Goal: Task Accomplishment & Management: Complete application form

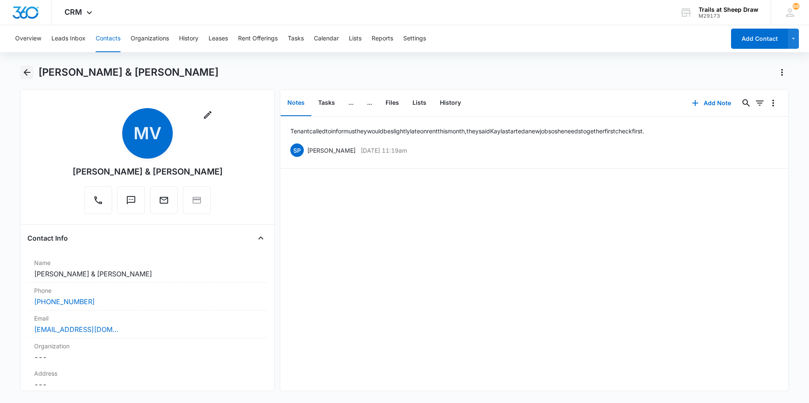
click at [28, 78] on button "Back" at bounding box center [26, 72] width 13 height 13
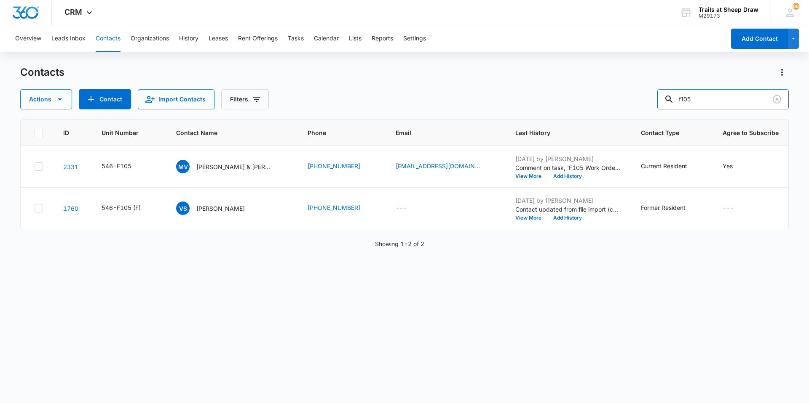
drag, startPoint x: 697, startPoint y: 98, endPoint x: 642, endPoint y: 111, distance: 57.0
click at [642, 111] on div "Contacts Actions Contact Import Contacts Filters f105 ID Unit Number Contact Na…" at bounding box center [404, 234] width 768 height 337
type input "B201"
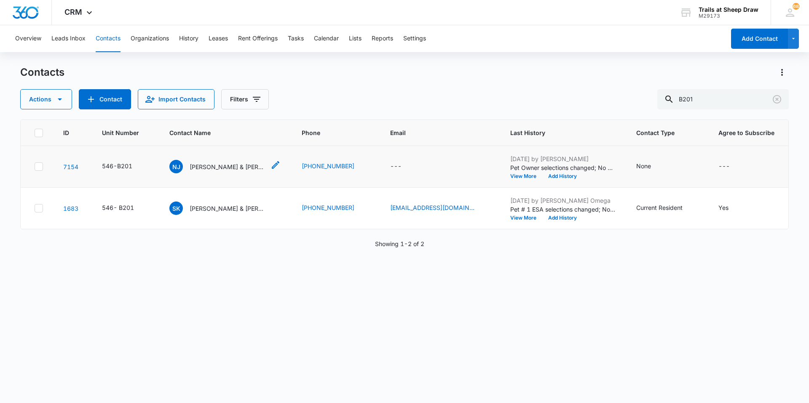
click at [221, 168] on p "[PERSON_NAME] & [PERSON_NAME]" at bounding box center [228, 167] width 76 height 9
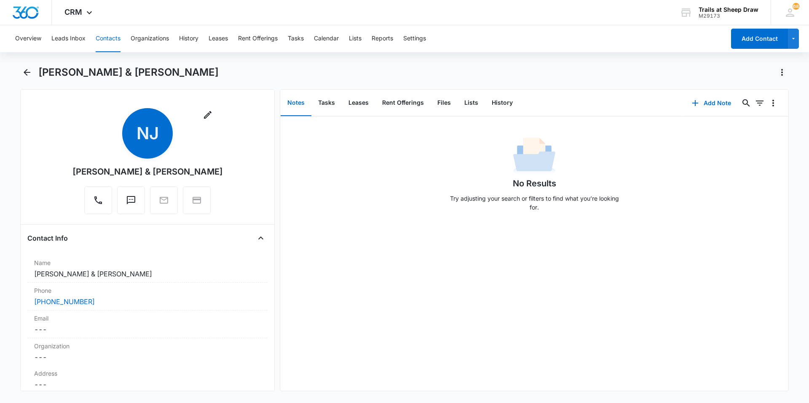
drag, startPoint x: 239, startPoint y: 175, endPoint x: 51, endPoint y: 182, distance: 187.5
click at [51, 182] on div "Remove NJ [PERSON_NAME] & [PERSON_NAME]" at bounding box center [147, 163] width 240 height 110
copy div "[PERSON_NAME] & [PERSON_NAME]"
click at [476, 258] on div "No Results Try adjusting your search or filters to find what you’re looking for." at bounding box center [534, 254] width 508 height 275
click at [27, 76] on icon "Back" at bounding box center [27, 72] width 10 height 10
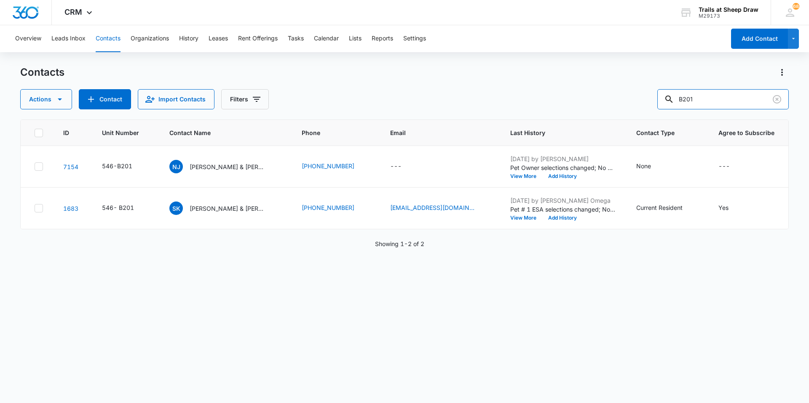
drag, startPoint x: 720, startPoint y: 96, endPoint x: 618, endPoint y: 117, distance: 104.1
click at [620, 117] on div "Contacts Actions Contact Import Contacts Filters B201 ID Unit Number Contact Na…" at bounding box center [404, 234] width 768 height 337
type input "U201"
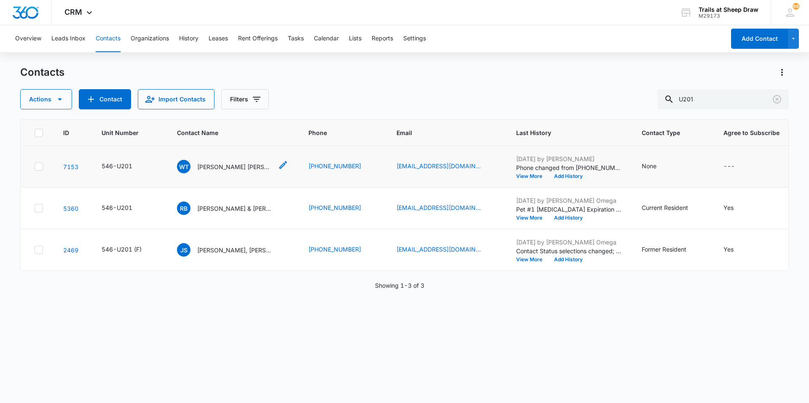
click at [241, 170] on p "[PERSON_NAME] [PERSON_NAME] & [PERSON_NAME] [PERSON_NAME]" at bounding box center [235, 167] width 76 height 9
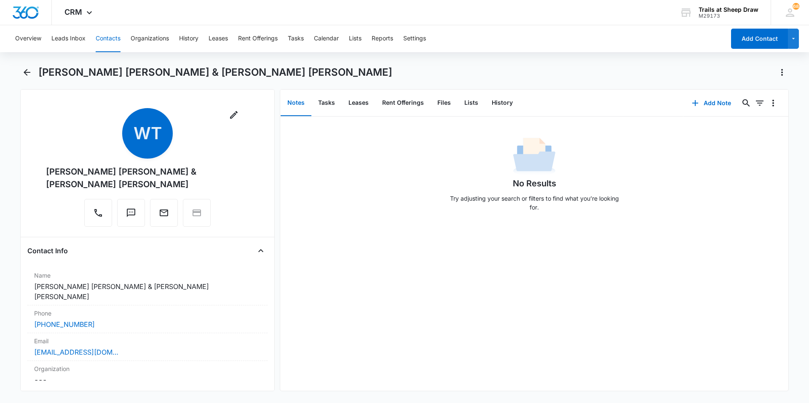
drag, startPoint x: 140, startPoint y: 186, endPoint x: 35, endPoint y: 168, distance: 106.0
click at [35, 168] on div "Remove [PERSON_NAME] [PERSON_NAME] [PERSON_NAME] & [PERSON_NAME] [PERSON_NAME]" at bounding box center [147, 169] width 240 height 122
copy div "[PERSON_NAME] [PERSON_NAME] & [PERSON_NAME] [PERSON_NAME]"
click at [24, 77] on icon "Back" at bounding box center [27, 72] width 10 height 10
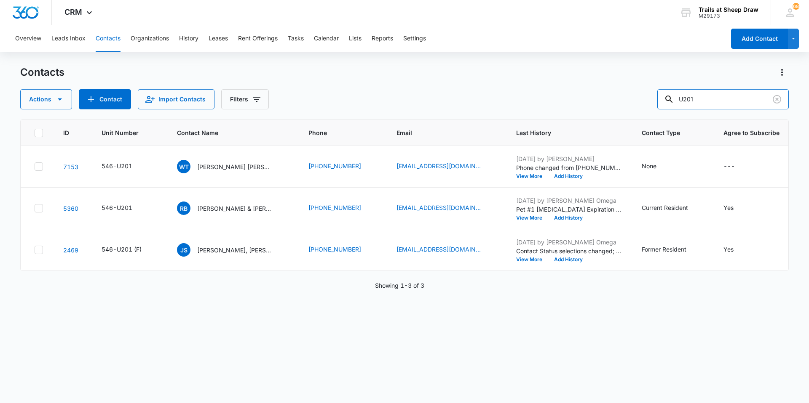
drag, startPoint x: 713, startPoint y: 101, endPoint x: 645, endPoint y: 112, distance: 68.8
click at [645, 112] on div "Contacts Actions Contact Import Contacts Filters U201 ID Unit Number Contact Na…" at bounding box center [404, 234] width 768 height 337
type input "F304"
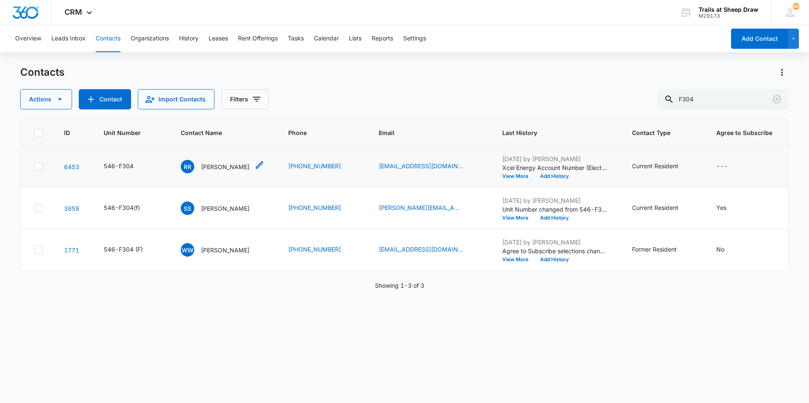
click at [210, 167] on p "[PERSON_NAME]" at bounding box center [225, 167] width 48 height 9
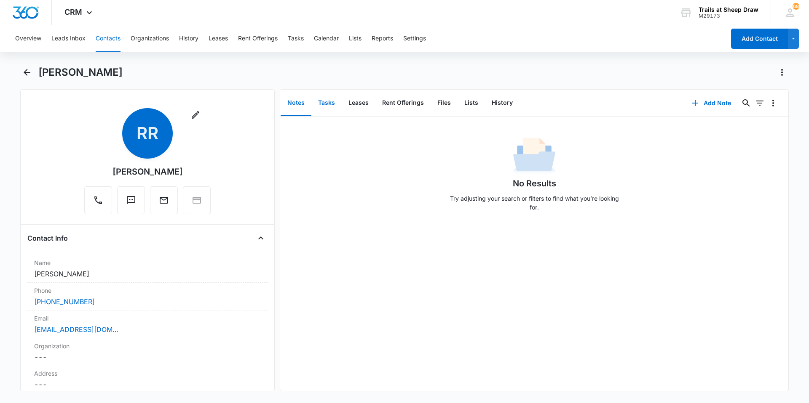
click at [331, 108] on button "Tasks" at bounding box center [326, 103] width 30 height 26
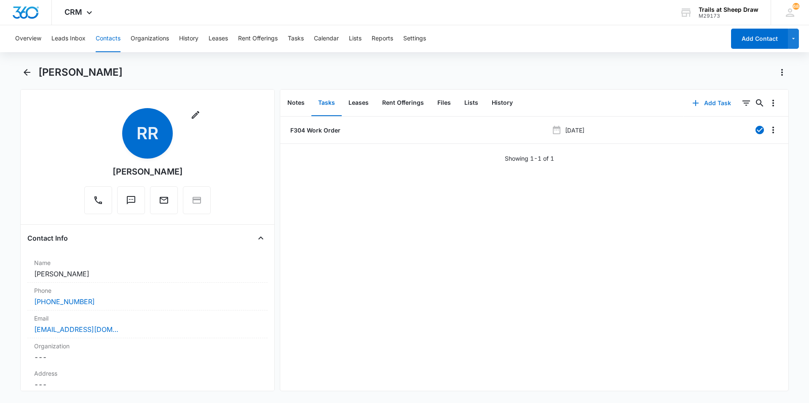
click at [701, 103] on button "Add Task" at bounding box center [712, 103] width 56 height 20
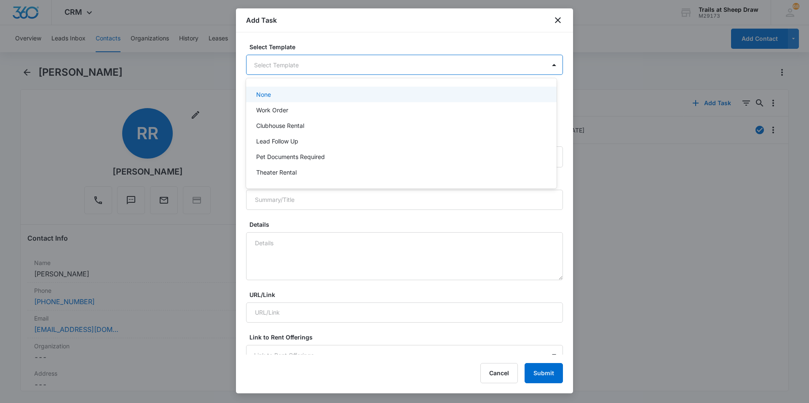
click at [267, 70] on body "CRM Apps Reputation Websites Forms CRM Email Social Content Ads Intelligence Fi…" at bounding box center [404, 201] width 809 height 403
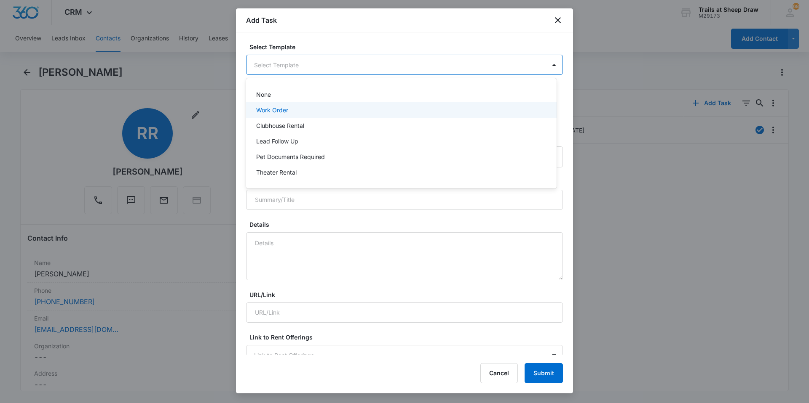
click at [277, 110] on p "Work Order" at bounding box center [272, 110] width 32 height 9
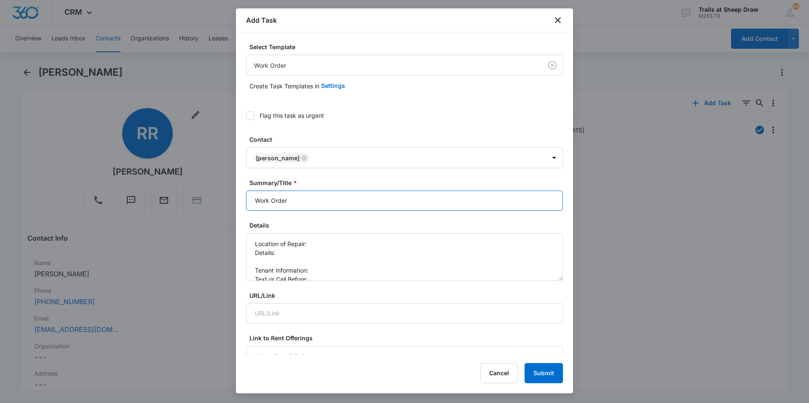
click at [251, 198] on input "Work Order" at bounding box center [404, 201] width 317 height 20
type input "F304 - Work Order"
click at [313, 243] on textarea "Location of Repair: Details: Tenant Information: Text or Call Before:" at bounding box center [404, 257] width 317 height 48
click at [308, 257] on textarea "Location of Repair: kitchen, dishwasher Details: Tenant Information: Text or Ca…" at bounding box center [404, 257] width 317 height 48
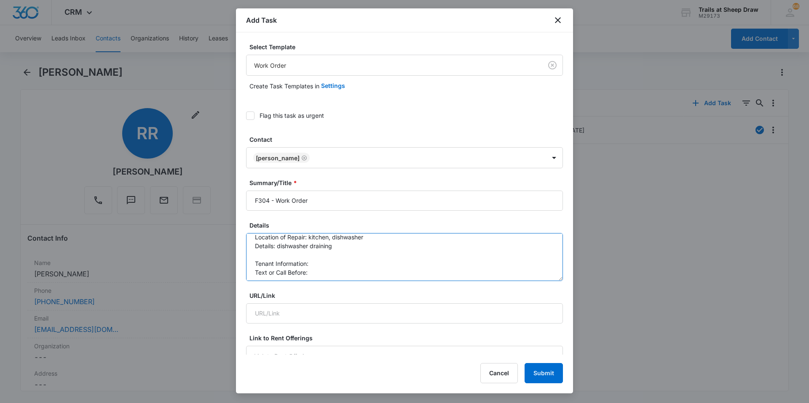
scroll to position [9, 0]
click at [326, 264] on textarea "Location of Repair: kitchen, dishwasher Details: dishwasher draining Tenant Inf…" at bounding box center [404, 257] width 317 height 48
click at [329, 272] on textarea "Location of Repair: kitchen, dishwasher Details: dishwasher draining Tenant Inf…" at bounding box center [404, 257] width 317 height 48
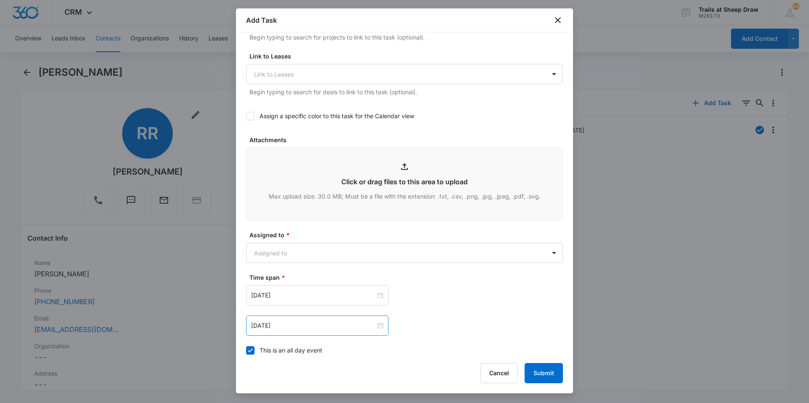
scroll to position [421, 0]
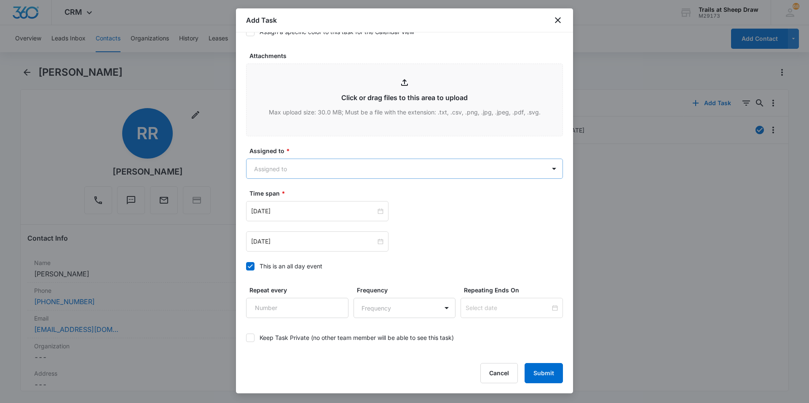
type textarea "Location of Repair: kitchen, dishwasher Details: dishwasher draining Tenant Inf…"
click at [289, 174] on body "CRM Apps Reputation Websites Forms CRM Email Social Content Ads Intelligence Fi…" at bounding box center [404, 201] width 809 height 403
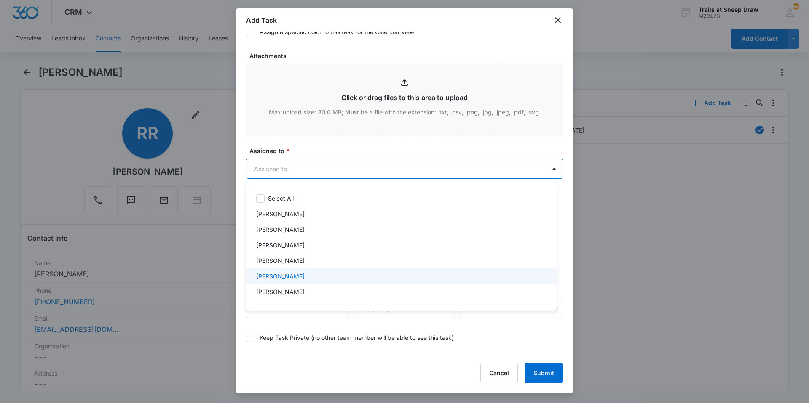
click at [292, 276] on p "[PERSON_NAME]" at bounding box center [280, 276] width 48 height 9
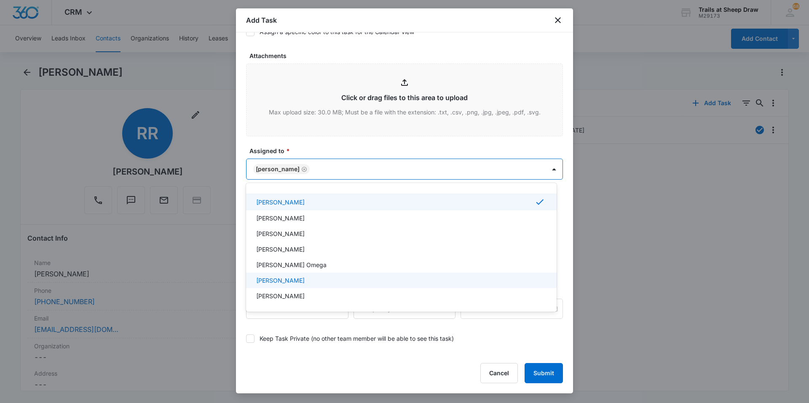
scroll to position [84, 0]
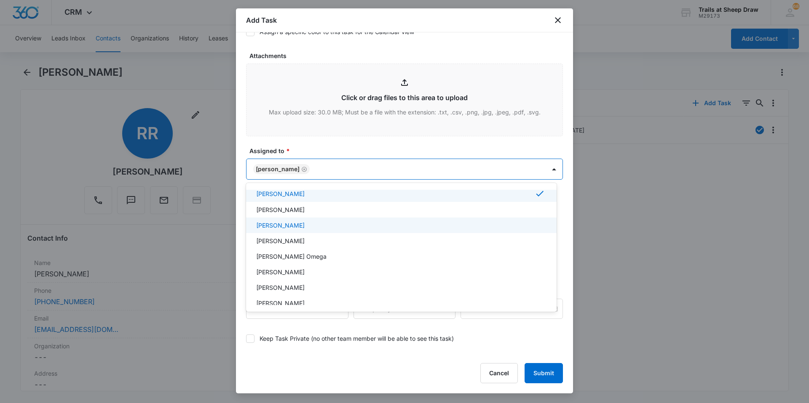
click at [299, 224] on p "[PERSON_NAME]" at bounding box center [280, 225] width 48 height 9
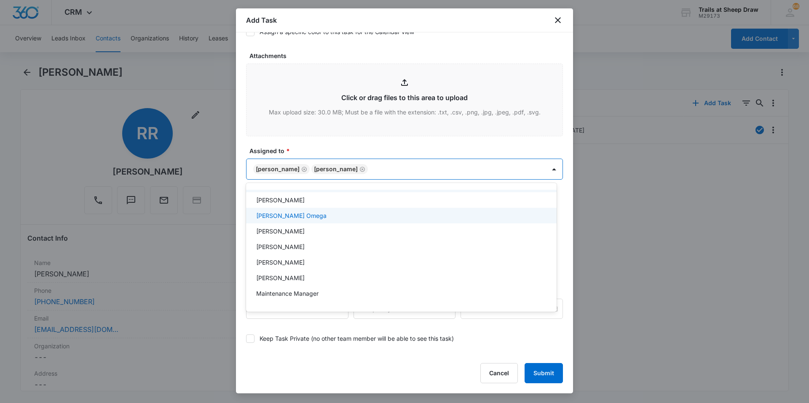
scroll to position [168, 0]
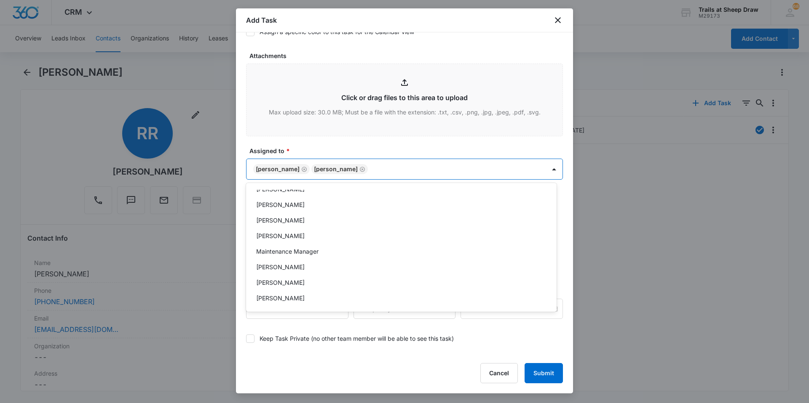
click at [306, 265] on div "[PERSON_NAME]" at bounding box center [400, 267] width 289 height 9
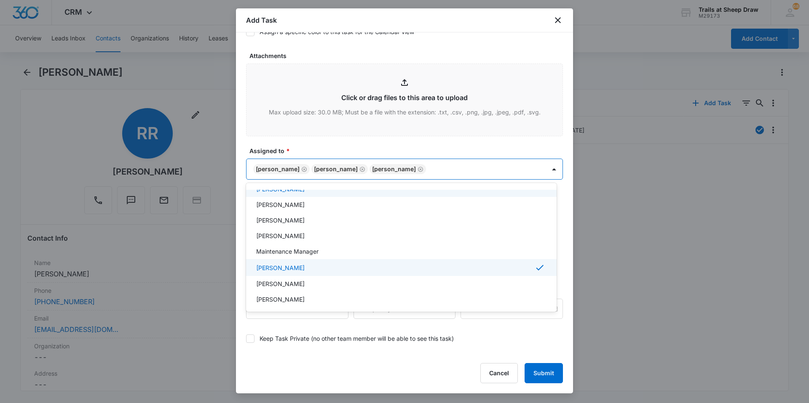
click at [361, 143] on div at bounding box center [404, 201] width 809 height 403
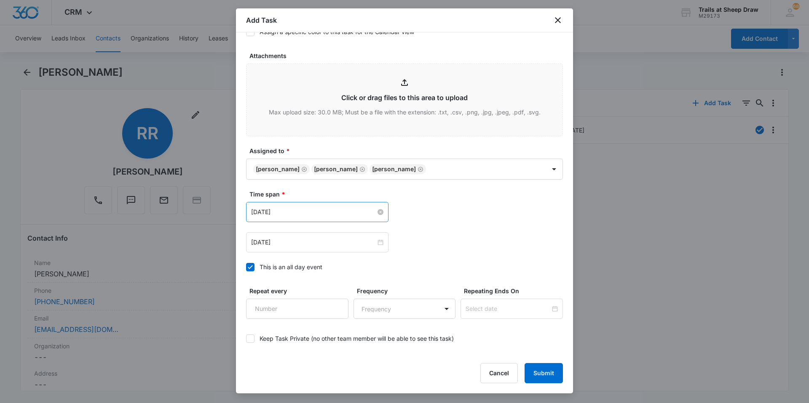
scroll to position [457, 0]
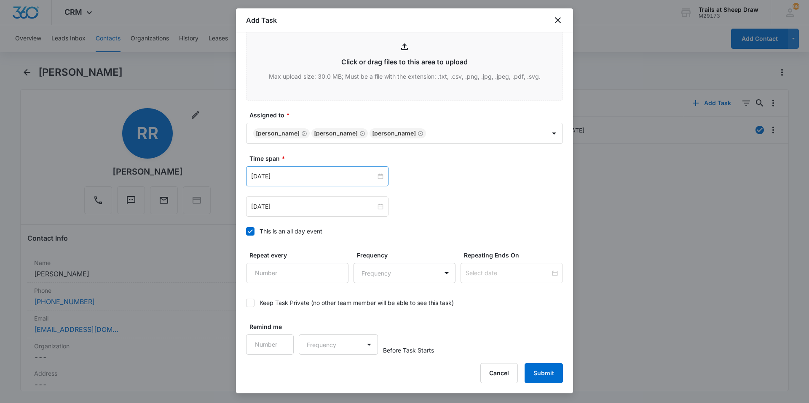
click at [307, 183] on div "[DATE]" at bounding box center [317, 176] width 142 height 20
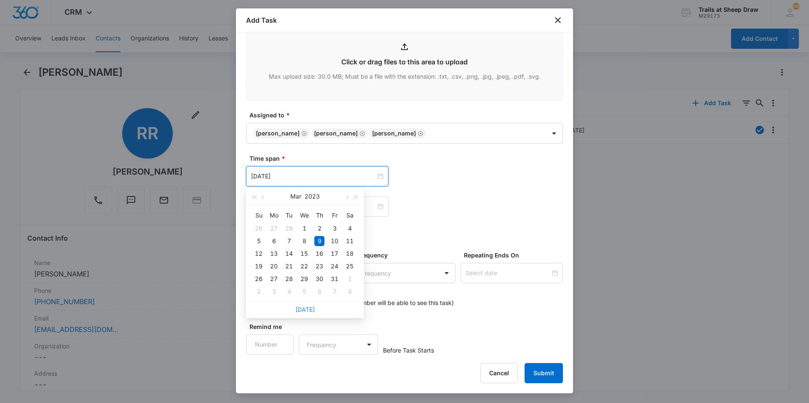
click at [308, 312] on link "[DATE]" at bounding box center [304, 309] width 19 height 7
type input "[DATE]"
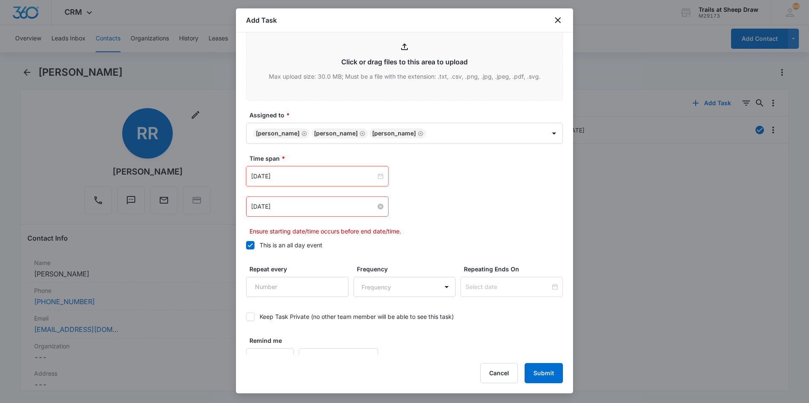
click at [303, 210] on input "[DATE]" at bounding box center [313, 206] width 125 height 9
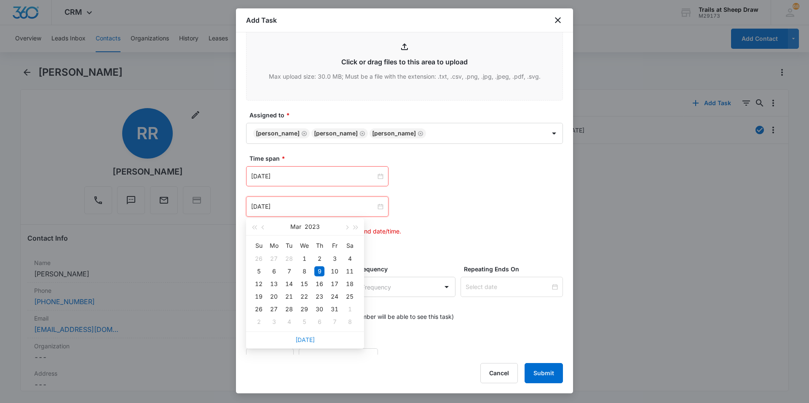
click at [310, 340] on link "[DATE]" at bounding box center [304, 340] width 19 height 7
type input "[DATE]"
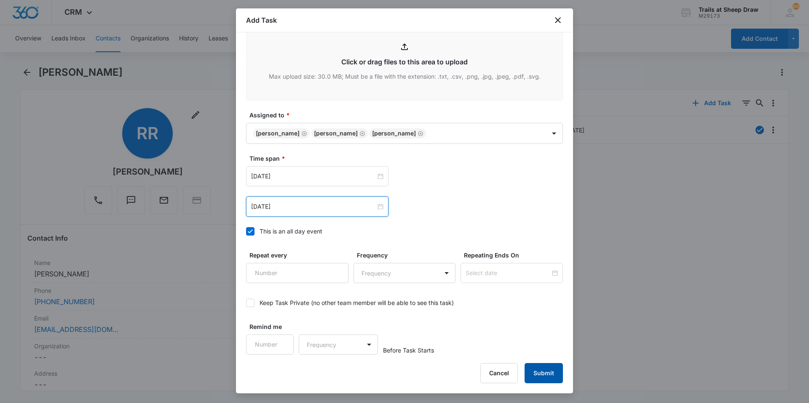
click at [539, 371] on button "Submit" at bounding box center [543, 373] width 38 height 20
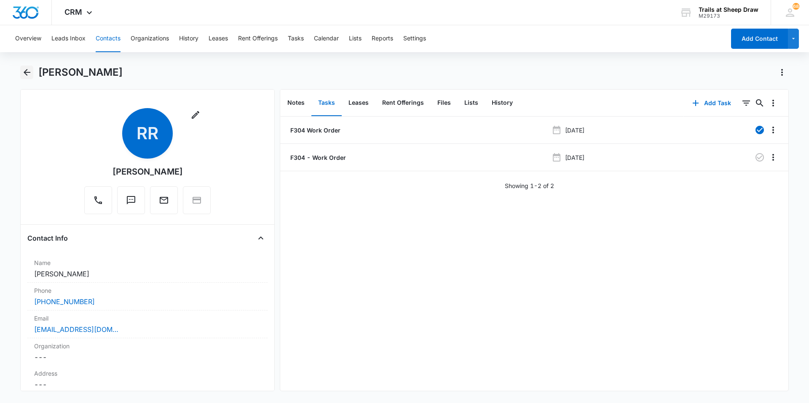
click at [29, 72] on icon "Back" at bounding box center [27, 72] width 7 height 7
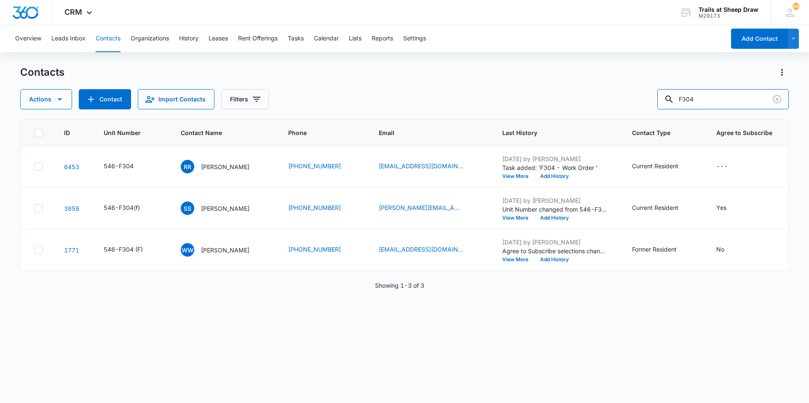
drag, startPoint x: 715, startPoint y: 102, endPoint x: 600, endPoint y: 114, distance: 115.6
click at [600, 114] on div "Contacts Actions Contact Import Contacts Filters F304 ID Unit Number Contact Na…" at bounding box center [404, 234] width 768 height 337
type input "T307"
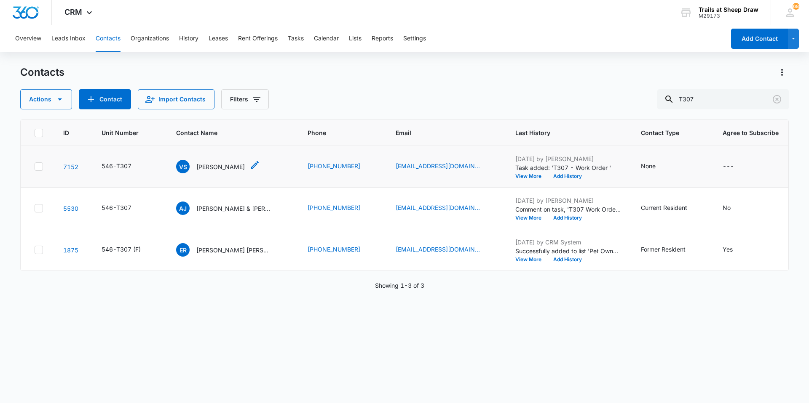
click at [215, 167] on p "[PERSON_NAME]" at bounding box center [220, 167] width 48 height 9
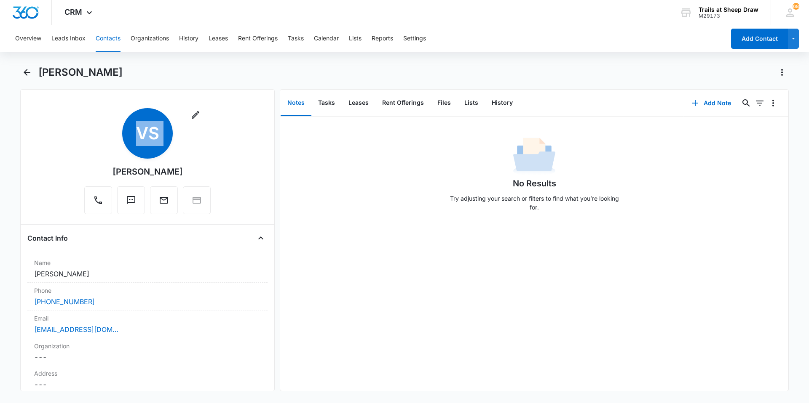
drag, startPoint x: 103, startPoint y: 168, endPoint x: 187, endPoint y: 178, distance: 84.3
click at [187, 178] on div "Remove VS [PERSON_NAME]" at bounding box center [147, 161] width 126 height 106
copy div "Remove VS"
click at [25, 74] on icon "Back" at bounding box center [27, 72] width 7 height 7
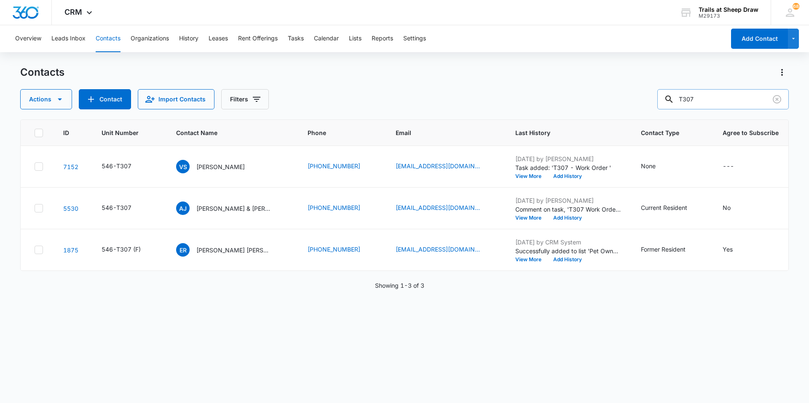
drag, startPoint x: 700, startPoint y: 99, endPoint x: 664, endPoint y: 107, distance: 36.9
click at [667, 106] on input "T307" at bounding box center [722, 99] width 131 height 20
type input "J206"
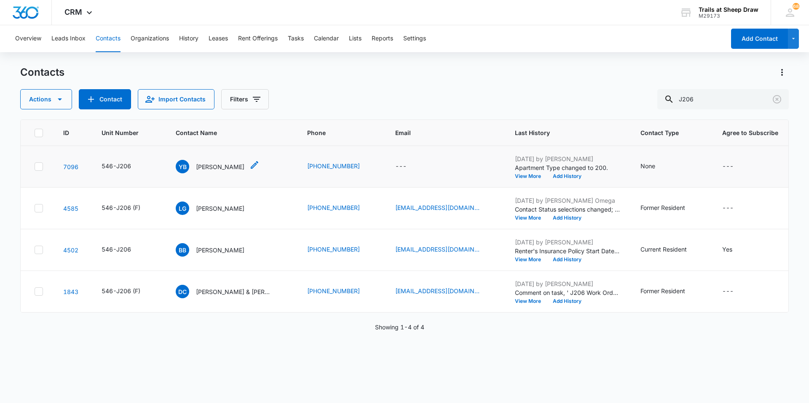
click at [230, 168] on p "[PERSON_NAME]" at bounding box center [220, 167] width 48 height 9
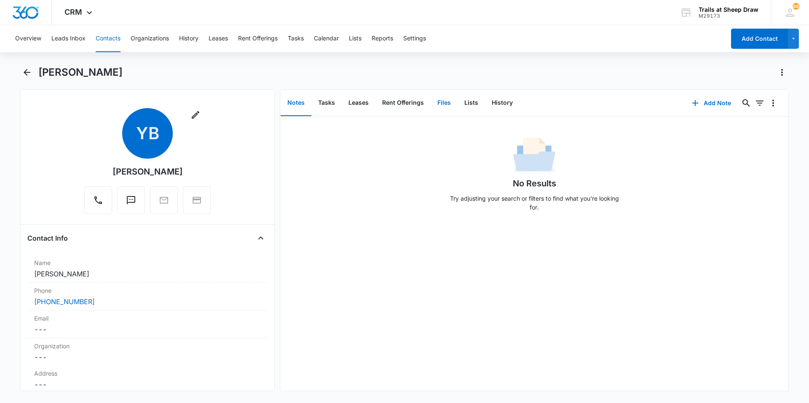
click at [439, 102] on button "Files" at bounding box center [443, 103] width 27 height 26
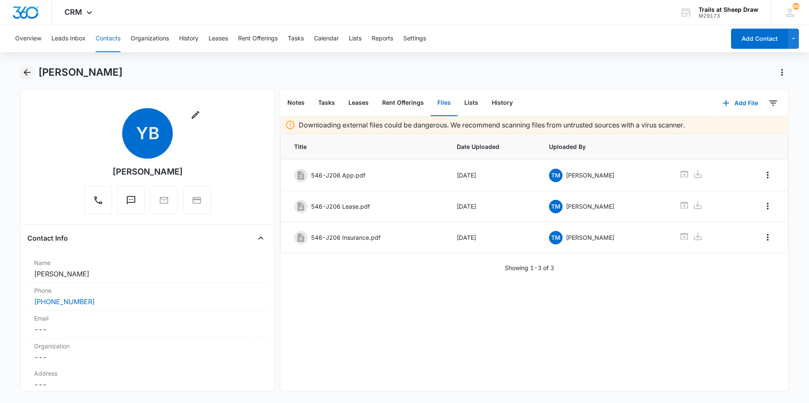
click at [27, 71] on icon "Back" at bounding box center [27, 72] width 10 height 10
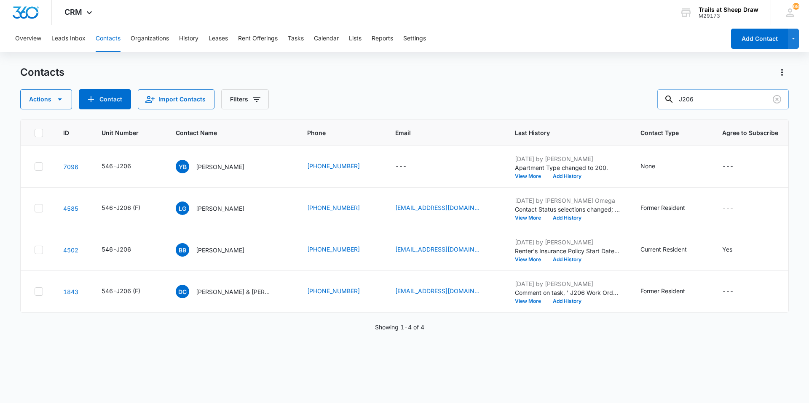
drag, startPoint x: 720, startPoint y: 97, endPoint x: 675, endPoint y: 105, distance: 45.4
click at [675, 105] on div "J206" at bounding box center [722, 99] width 131 height 20
click at [717, 99] on input "J206" at bounding box center [722, 99] width 131 height 20
click at [199, 166] on p "[PERSON_NAME]" at bounding box center [220, 167] width 48 height 9
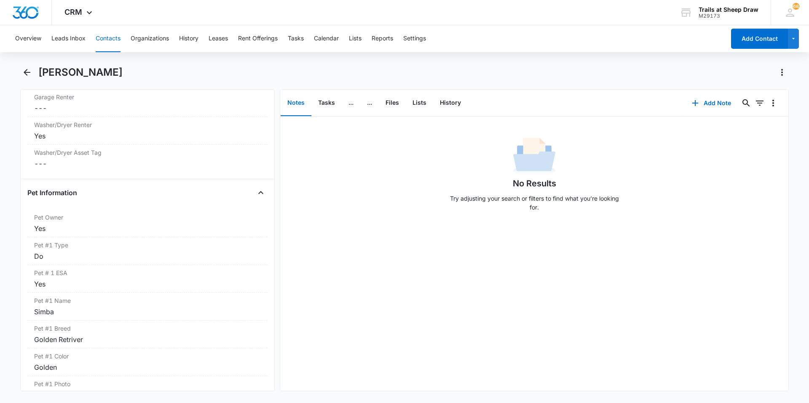
scroll to position [1053, 0]
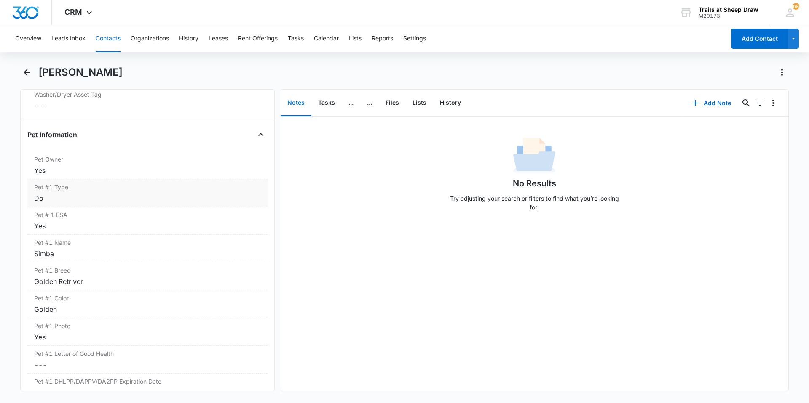
click at [80, 200] on div "Do" at bounding box center [147, 198] width 227 height 10
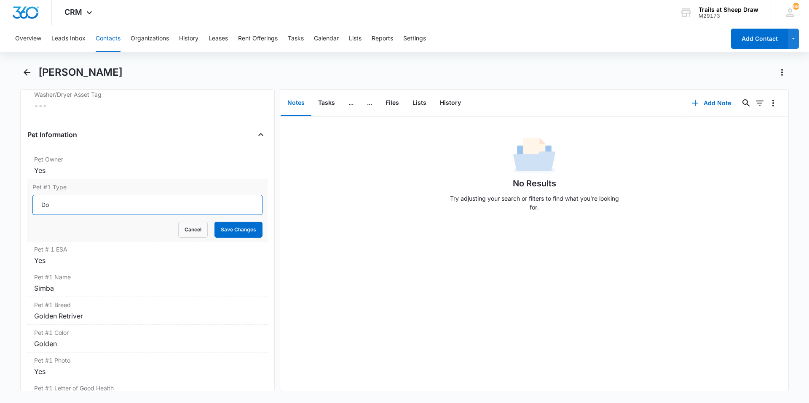
click at [72, 208] on input "Do" at bounding box center [147, 205] width 230 height 20
type input "Dog"
click at [217, 229] on button "Save Changes" at bounding box center [238, 230] width 48 height 16
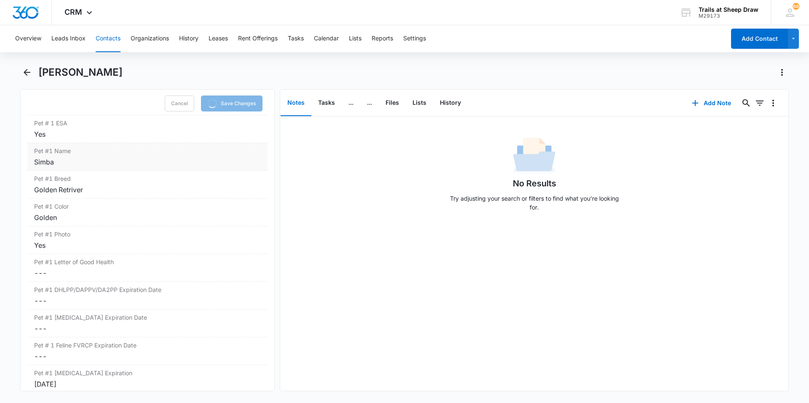
scroll to position [1221, 0]
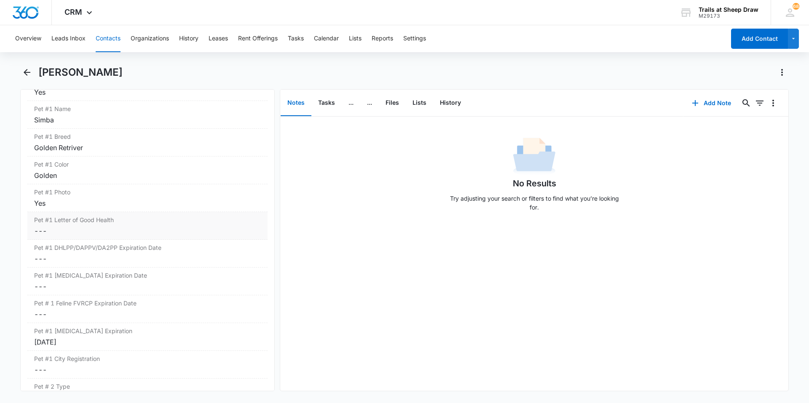
click at [114, 222] on label "Pet #1 Letter of Good Health" at bounding box center [147, 220] width 227 height 9
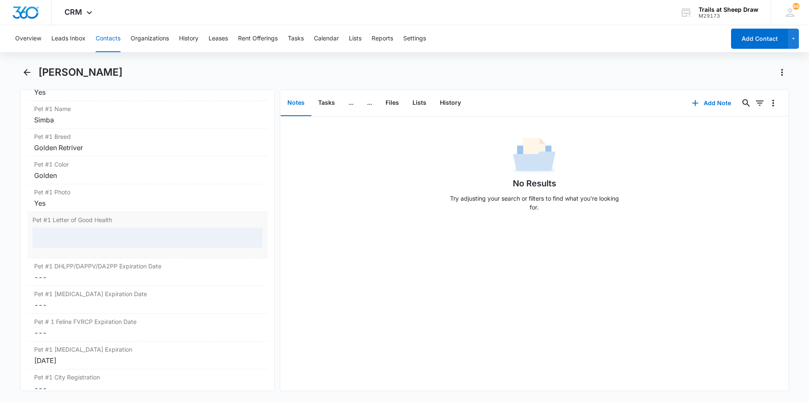
scroll to position [1187, 0]
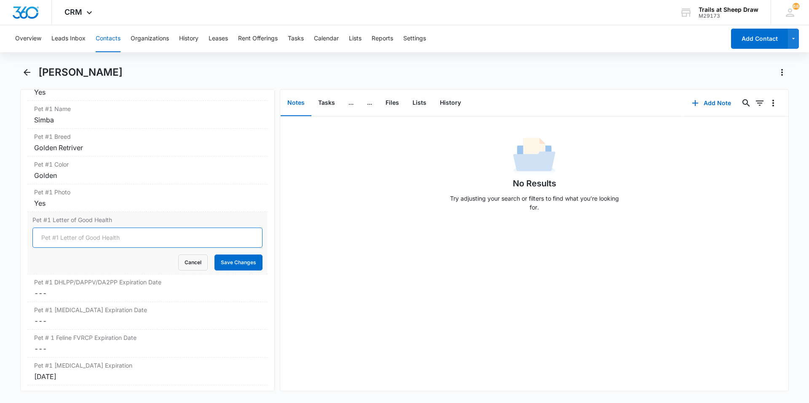
click at [98, 238] on input "Pet #1 Letter of Good Health" at bounding box center [147, 238] width 230 height 20
type input "Not required"
click at [219, 263] on button "Save Changes" at bounding box center [238, 263] width 48 height 16
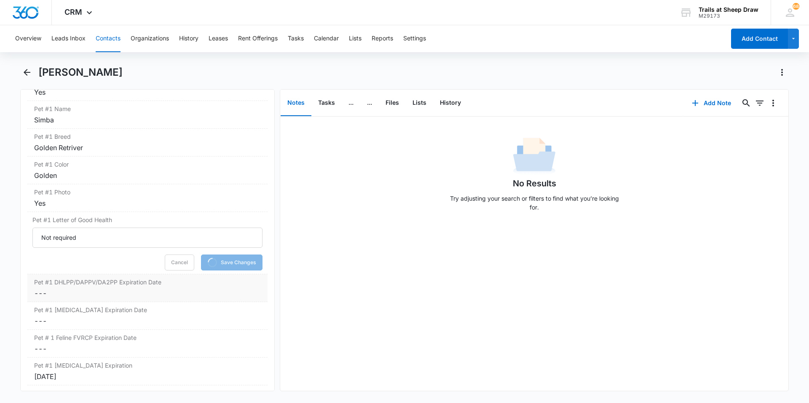
click at [111, 288] on div "Pet #1 DHLPP/DAPPV/DA2PP Expiration Date Cancel Save Changes ---" at bounding box center [147, 289] width 240 height 28
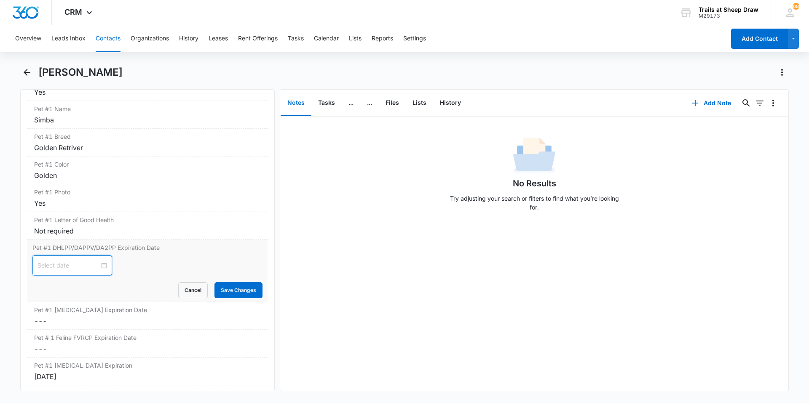
click at [56, 267] on input at bounding box center [68, 265] width 62 height 9
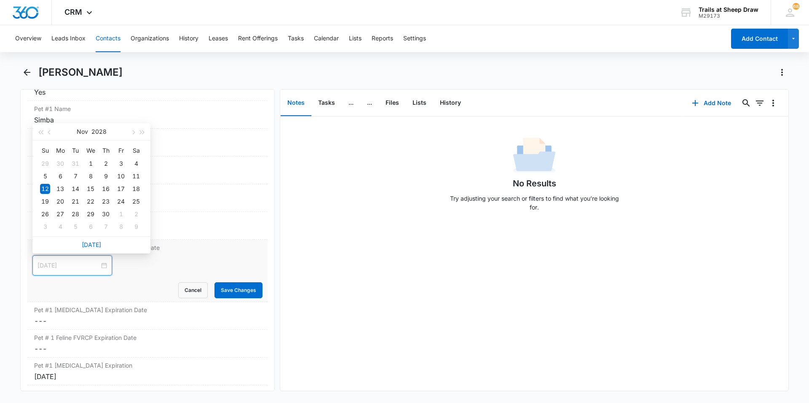
click at [43, 186] on div "12" at bounding box center [45, 189] width 10 height 10
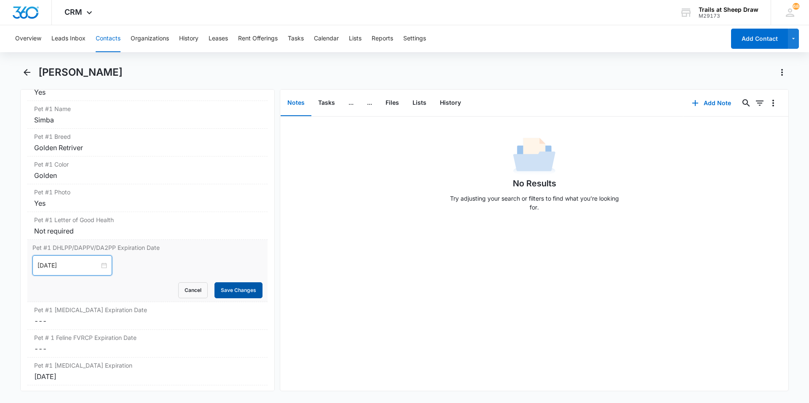
type input "[DATE]"
click at [244, 297] on button "Save Changes" at bounding box center [238, 291] width 48 height 16
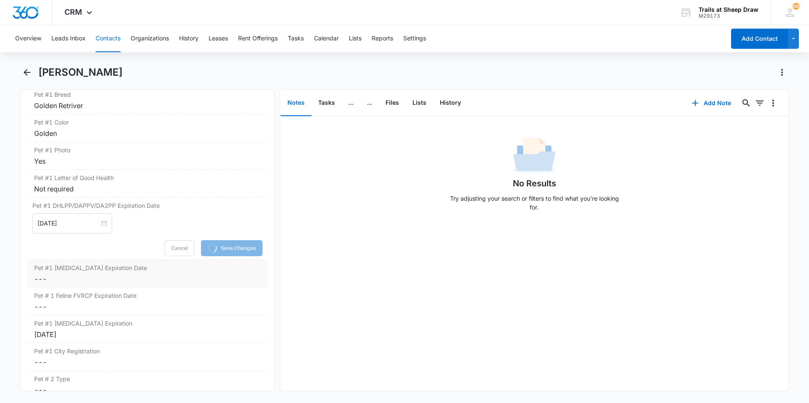
click at [76, 274] on div "Pet #1 [MEDICAL_DATA] Expiration Date Cancel Save Changes ---" at bounding box center [147, 274] width 240 height 28
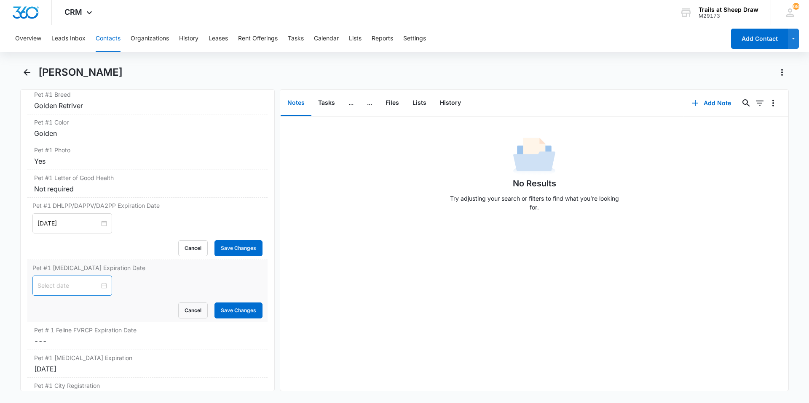
click at [59, 286] on input at bounding box center [68, 285] width 62 height 9
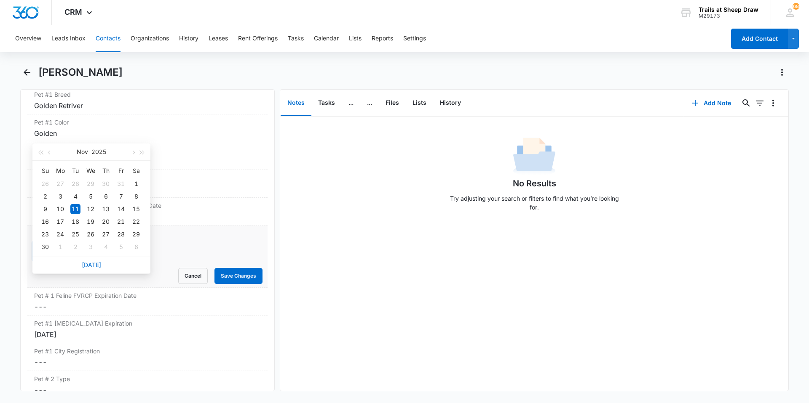
click at [76, 206] on div "11" at bounding box center [75, 209] width 10 height 10
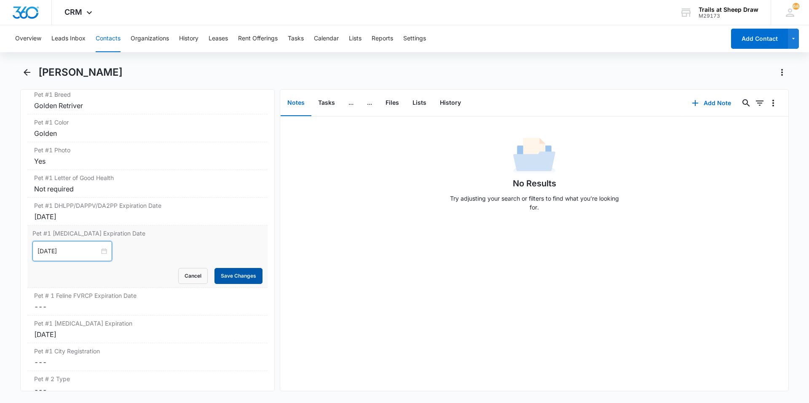
type input "[DATE]"
click at [222, 275] on button "Save Changes" at bounding box center [238, 276] width 48 height 16
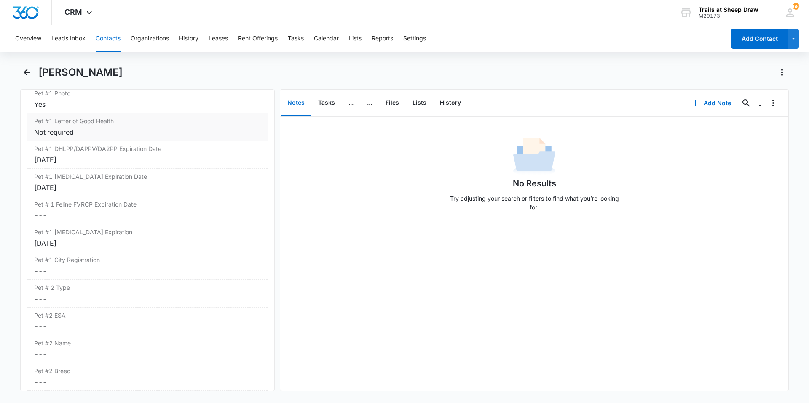
scroll to position [1271, 0]
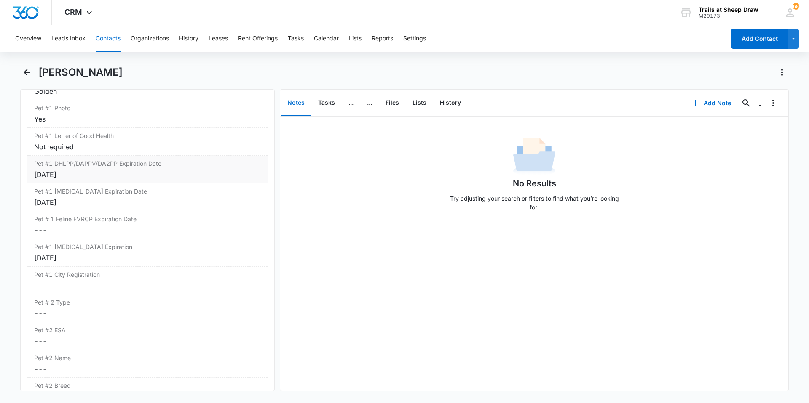
click at [80, 168] on div "Pet #1 DHLPP/DAPPV/DA2PP Expiration Date Cancel Save Changes [DATE]" at bounding box center [147, 170] width 240 height 28
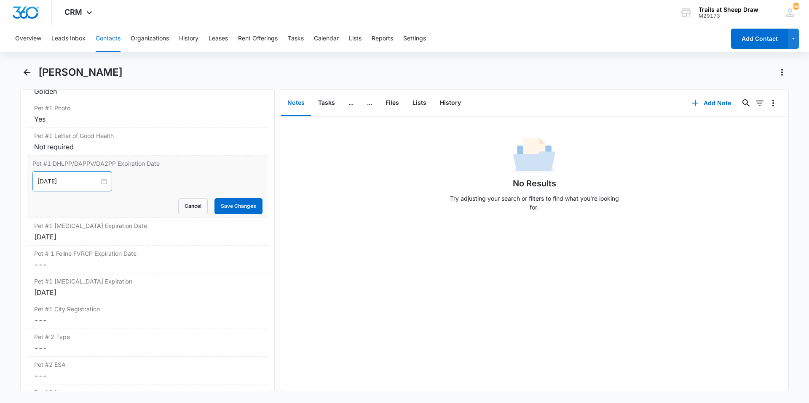
click at [78, 176] on div "[DATE]" at bounding box center [72, 181] width 80 height 20
click at [122, 243] on div "12" at bounding box center [121, 246] width 10 height 10
type input "[DATE]"
click at [228, 205] on button "Save Changes" at bounding box center [238, 206] width 48 height 16
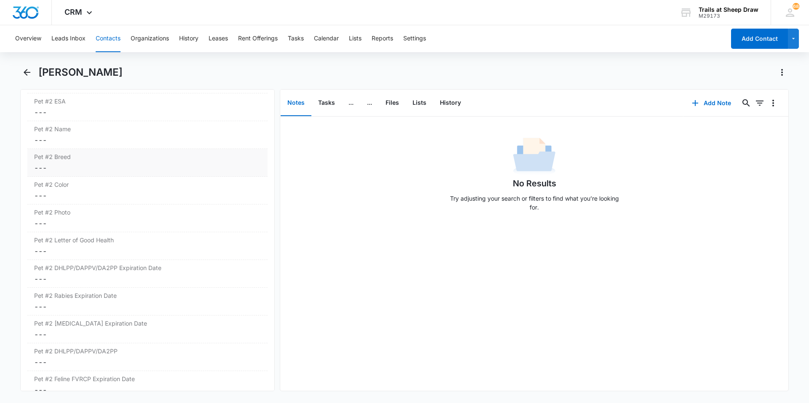
scroll to position [1489, 0]
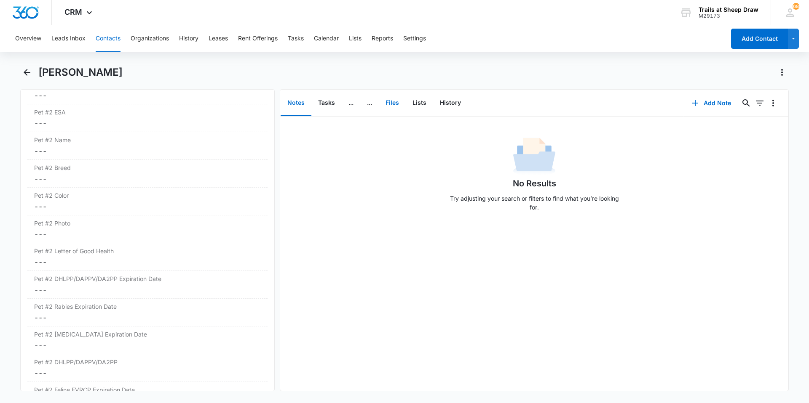
click at [391, 105] on button "Files" at bounding box center [392, 103] width 27 height 26
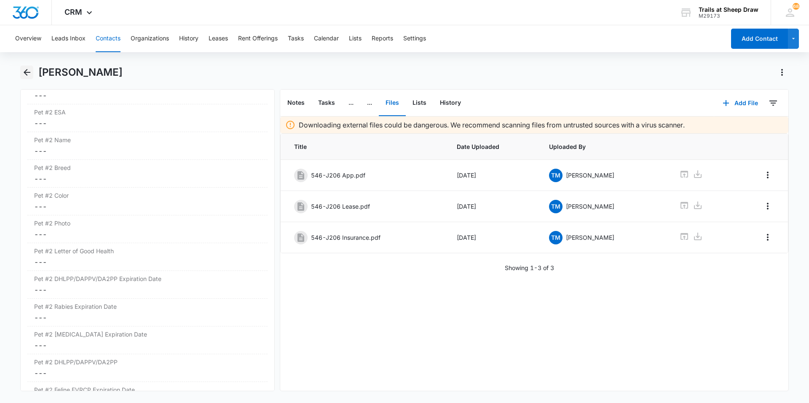
click at [27, 71] on icon "Back" at bounding box center [27, 72] width 10 height 10
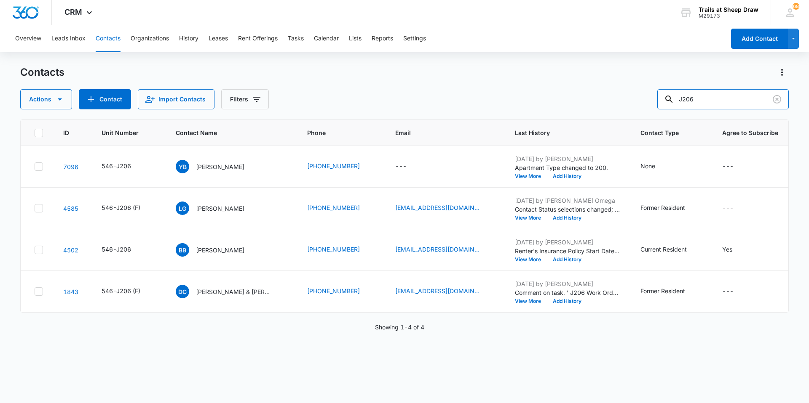
drag, startPoint x: 711, startPoint y: 100, endPoint x: 639, endPoint y: 105, distance: 72.2
click at [639, 105] on div "Actions Contact Import Contacts Filters J206" at bounding box center [404, 99] width 768 height 20
type input "H305"
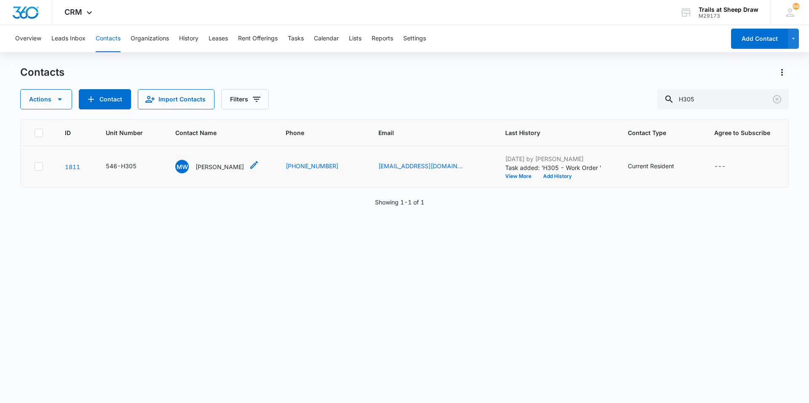
click at [219, 168] on p "[PERSON_NAME]" at bounding box center [219, 167] width 48 height 9
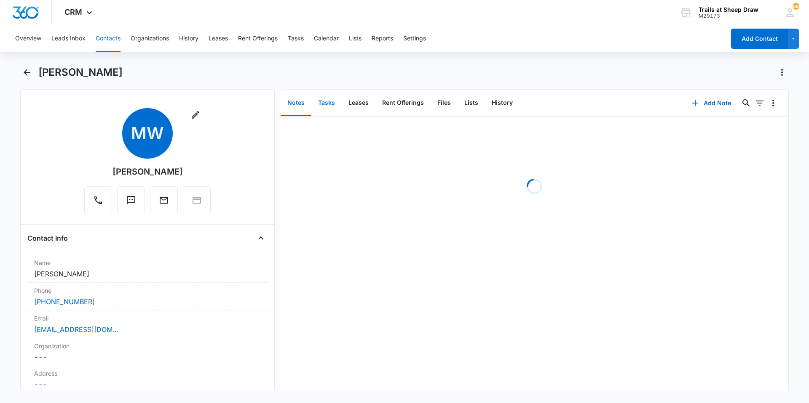
click at [329, 108] on button "Tasks" at bounding box center [326, 103] width 30 height 26
click at [706, 105] on button "Add Task" at bounding box center [712, 103] width 56 height 20
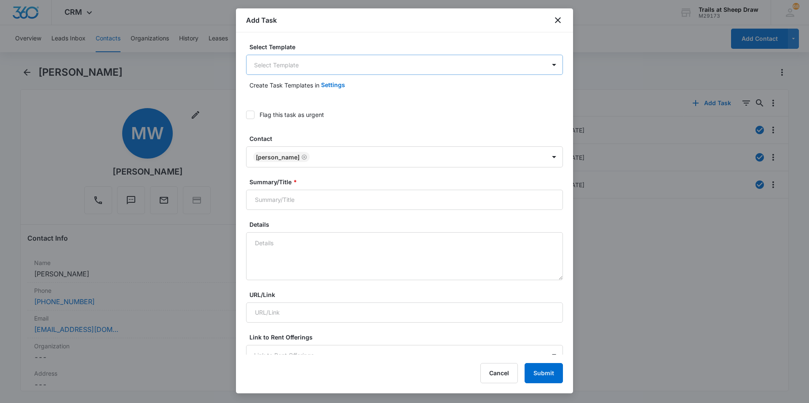
click at [288, 63] on body "CRM Apps Reputation Websites Forms CRM Email Social Content Ads Intelligence Fi…" at bounding box center [404, 201] width 809 height 403
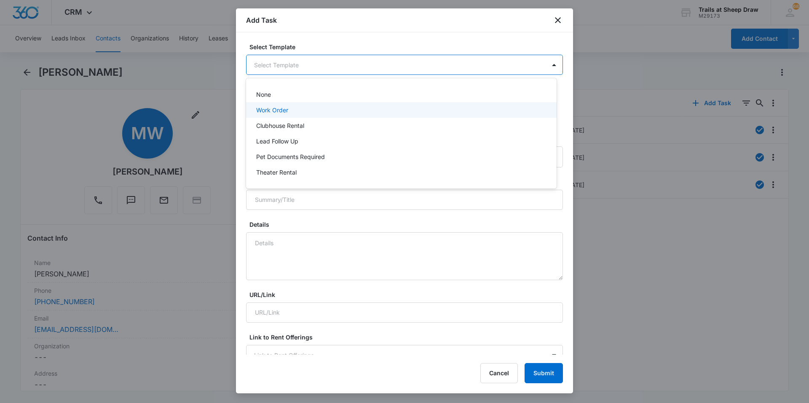
click at [285, 113] on p "Work Order" at bounding box center [272, 110] width 32 height 9
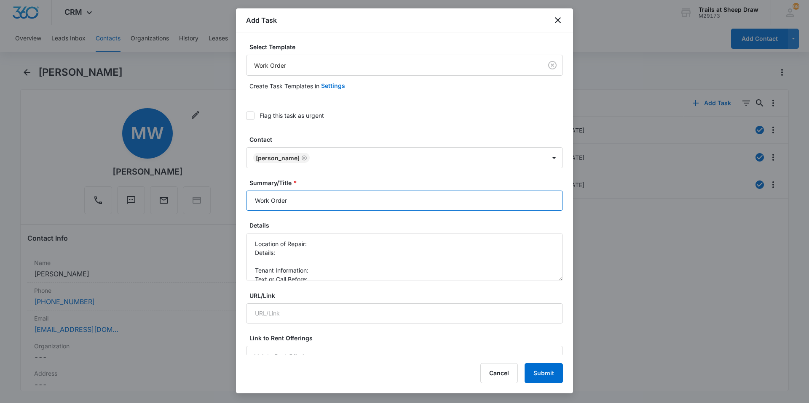
click at [254, 200] on input "Work Order" at bounding box center [404, 201] width 317 height 20
type input "H305 - Work Order"
click at [321, 244] on textarea "Location of Repair: Details: Tenant Information: Text or Call Before:" at bounding box center [404, 257] width 317 height 48
click at [317, 248] on textarea "Location of Repair: Kitchen Details: Tenant Information: Text or Call Before:" at bounding box center [404, 257] width 317 height 48
click at [341, 240] on textarea "Location of Repair: Kitchen Details: Tenant Information: Text or Call Before:" at bounding box center [404, 257] width 317 height 48
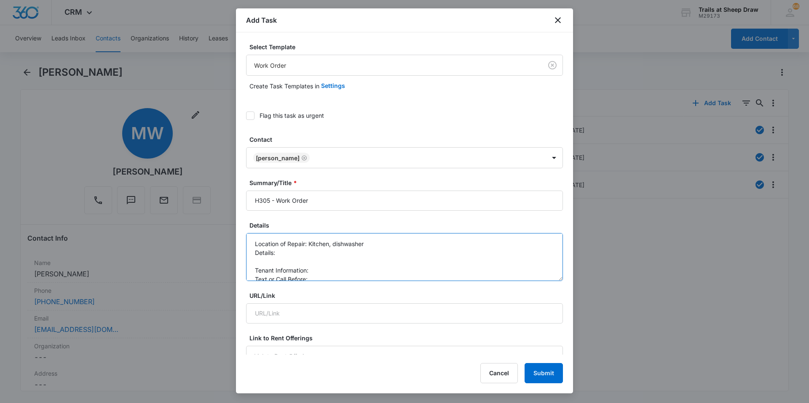
click at [333, 253] on textarea "Location of Repair: Kitchen, dishwasher Details: Tenant Information: Text or Ca…" at bounding box center [404, 257] width 317 height 48
click at [333, 267] on textarea "Location of Repair: Kitchen, dishwasher Details: Dishwasher is clogged and left…" at bounding box center [404, 257] width 317 height 48
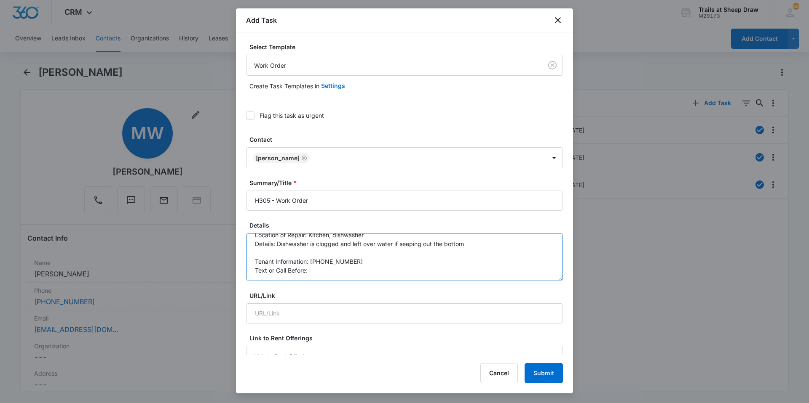
click at [348, 270] on textarea "Location of Repair: Kitchen, dishwasher Details: Dishwasher is clogged and left…" at bounding box center [404, 257] width 317 height 48
drag, startPoint x: 348, startPoint y: 270, endPoint x: 330, endPoint y: 266, distance: 18.5
click at [330, 266] on textarea "Location of Repair: Kitchen, dishwasher Details: Dishwasher is clogged and left…" at bounding box center [404, 257] width 317 height 48
drag, startPoint x: 356, startPoint y: 259, endPoint x: 342, endPoint y: 260, distance: 13.9
click at [342, 260] on textarea "Location of Repair: Kitchen, dishwasher Details: Dishwasher is clogged and left…" at bounding box center [404, 257] width 317 height 48
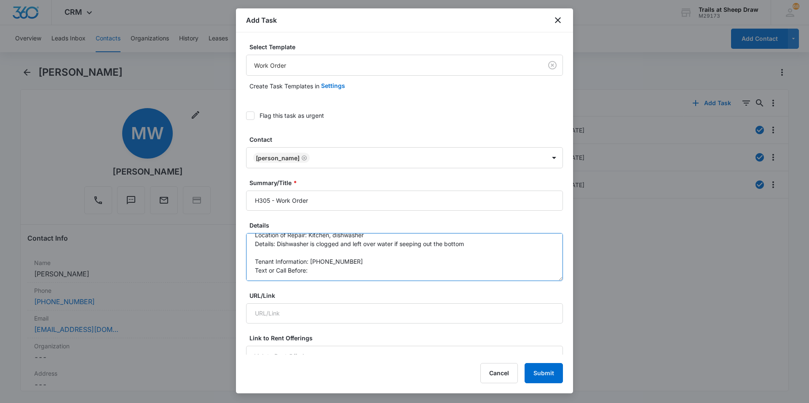
click at [328, 267] on textarea "Location of Repair: Kitchen, dishwasher Details: Dishwasher is clogged and left…" at bounding box center [404, 257] width 317 height 48
type textarea "Location of Repair: Kitchen, dishwasher Details: Dishwasher is clogged and left…"
click at [347, 301] on div "URL/Link" at bounding box center [404, 307] width 317 height 32
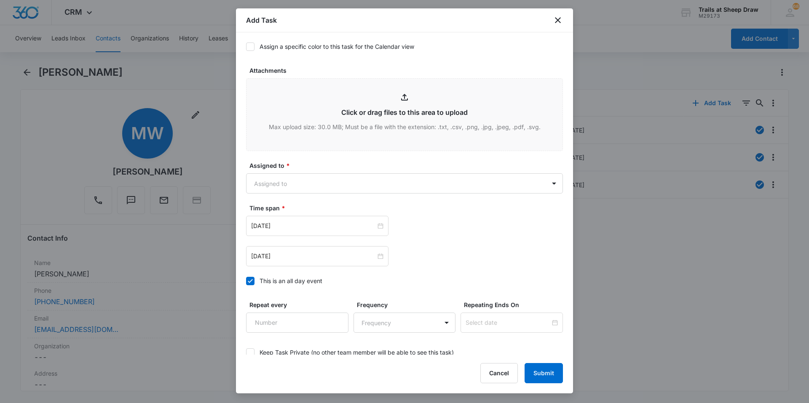
scroll to position [421, 0]
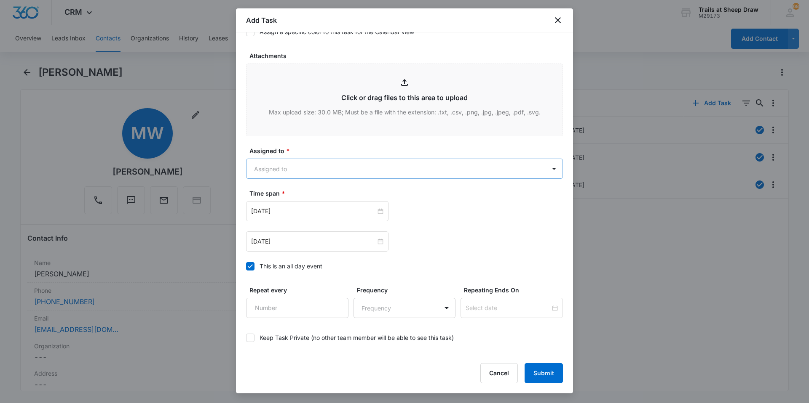
click at [287, 171] on body "CRM Apps Reputation Websites Forms CRM Email Social Content Ads Intelligence Fi…" at bounding box center [404, 201] width 809 height 403
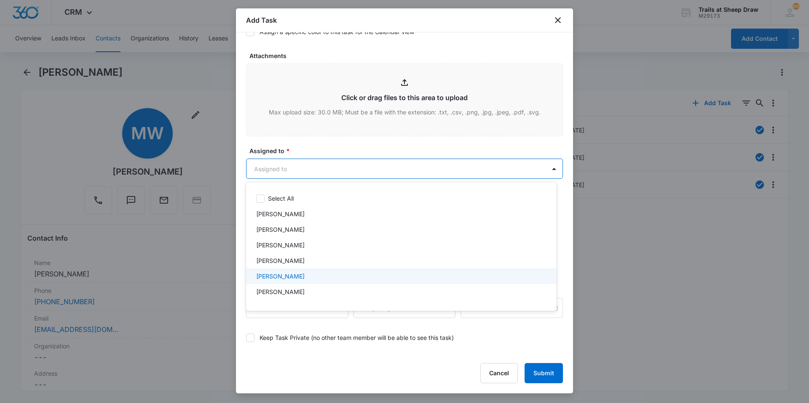
click at [286, 272] on p "[PERSON_NAME]" at bounding box center [280, 276] width 48 height 9
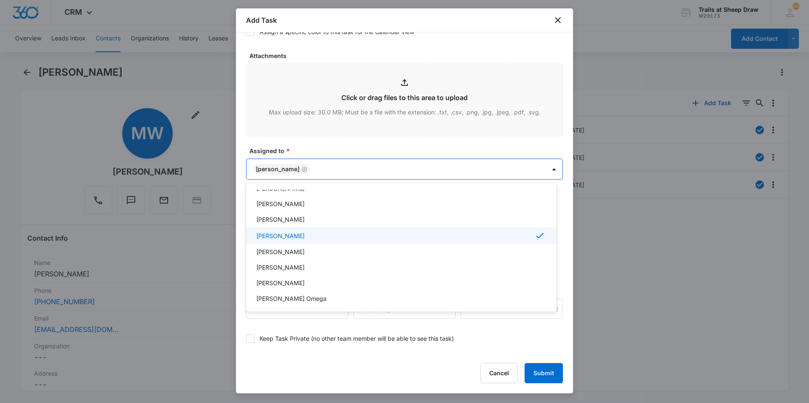
scroll to position [84, 0]
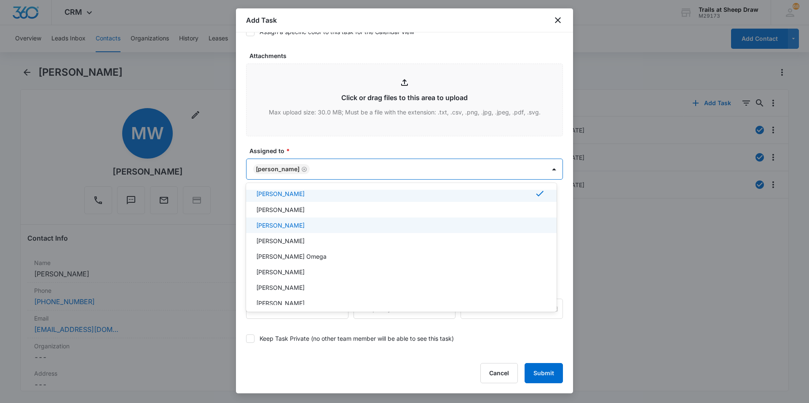
click at [305, 230] on p "[PERSON_NAME]" at bounding box center [280, 225] width 48 height 9
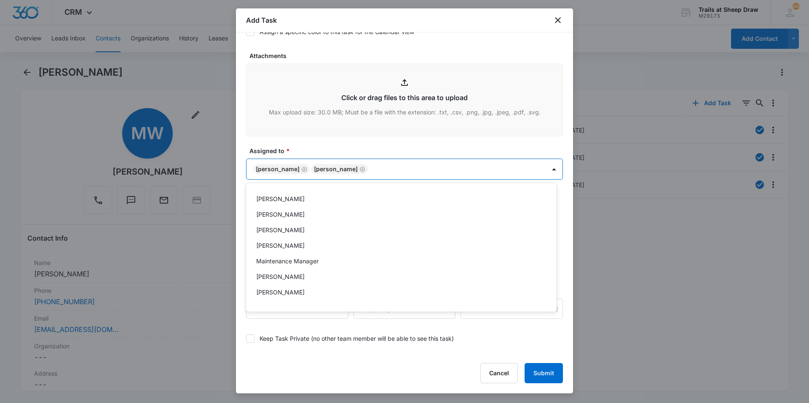
scroll to position [168, 0]
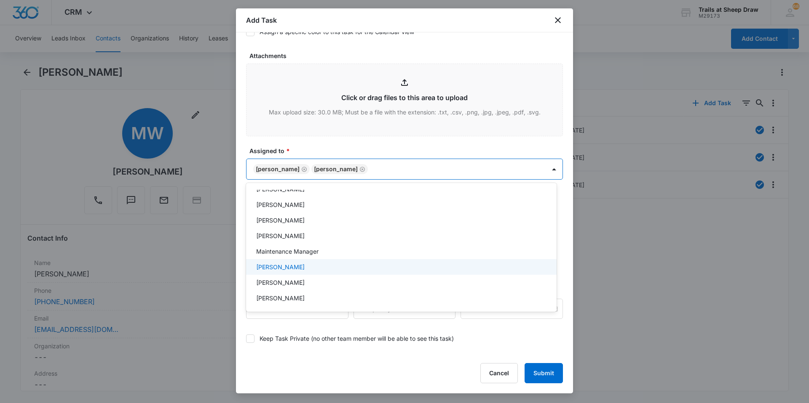
click at [293, 263] on p "[PERSON_NAME]" at bounding box center [280, 267] width 48 height 9
click at [348, 141] on div at bounding box center [404, 201] width 809 height 403
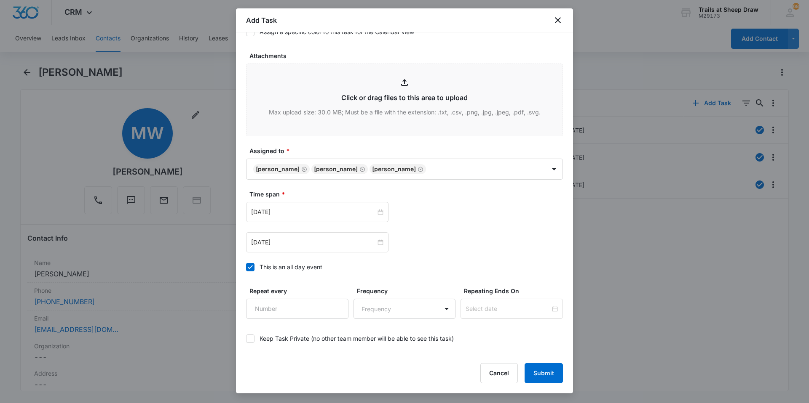
scroll to position [457, 0]
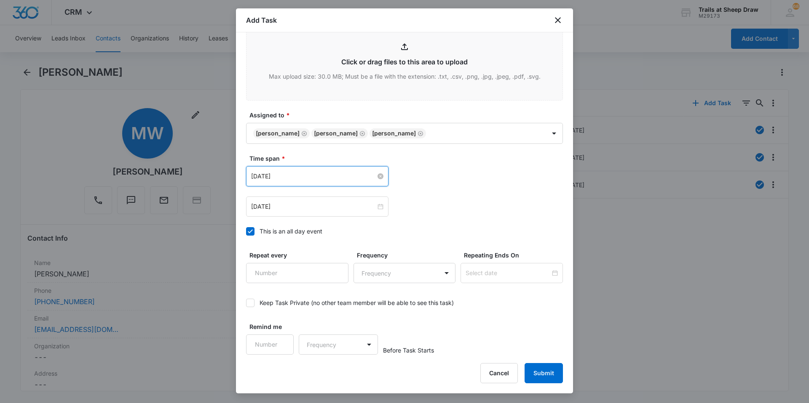
click at [316, 180] on input "[DATE]" at bounding box center [313, 176] width 125 height 9
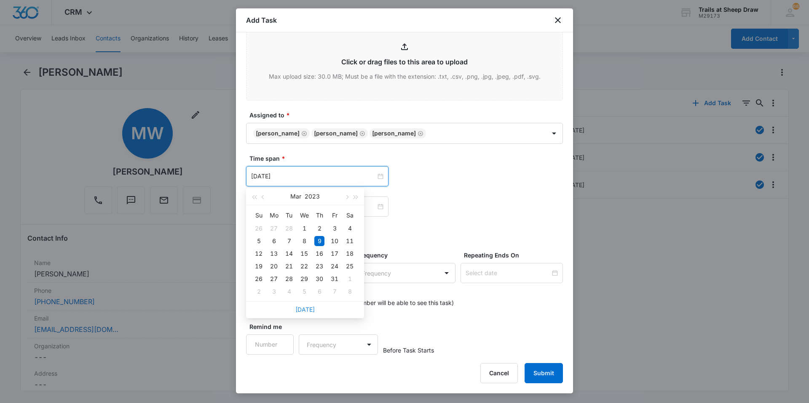
click at [299, 309] on link "[DATE]" at bounding box center [304, 309] width 19 height 7
type input "[DATE]"
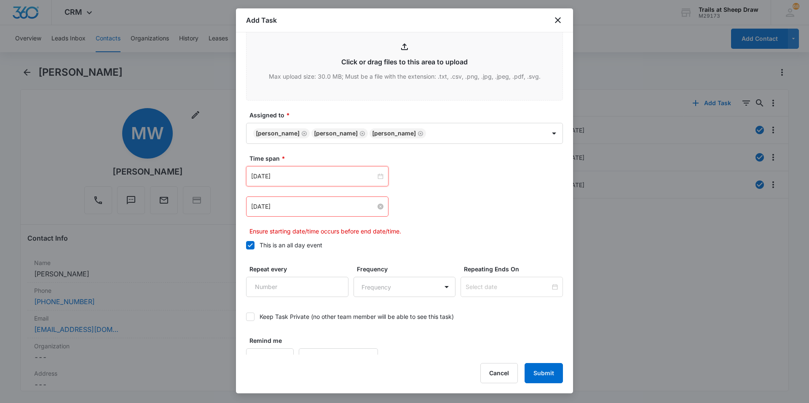
click at [319, 206] on input "[DATE]" at bounding box center [313, 206] width 125 height 9
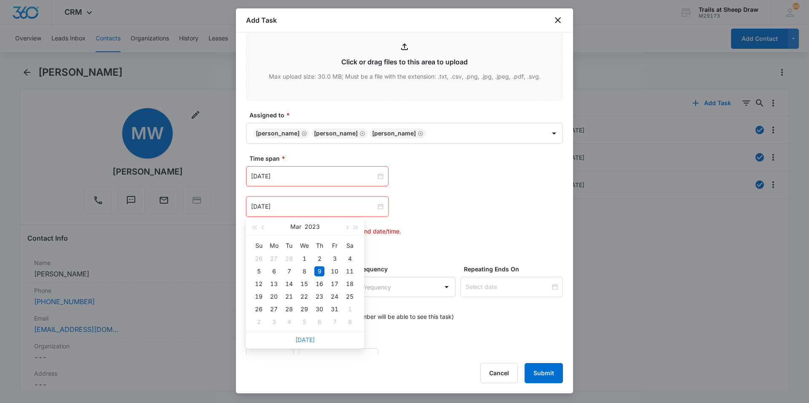
click at [310, 342] on link "[DATE]" at bounding box center [304, 340] width 19 height 7
type input "[DATE]"
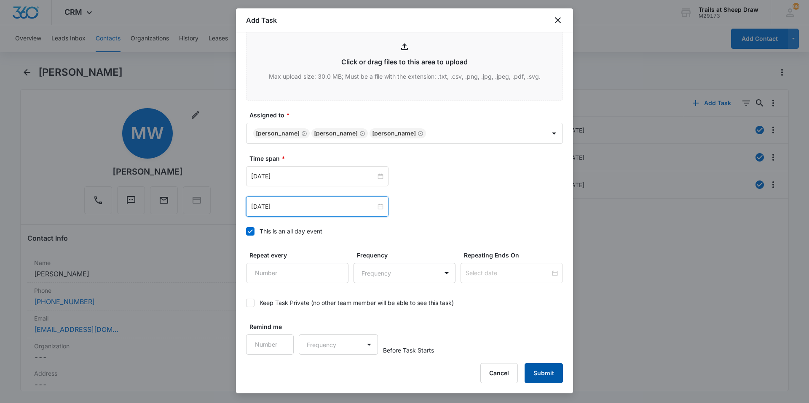
click at [532, 372] on button "Submit" at bounding box center [543, 373] width 38 height 20
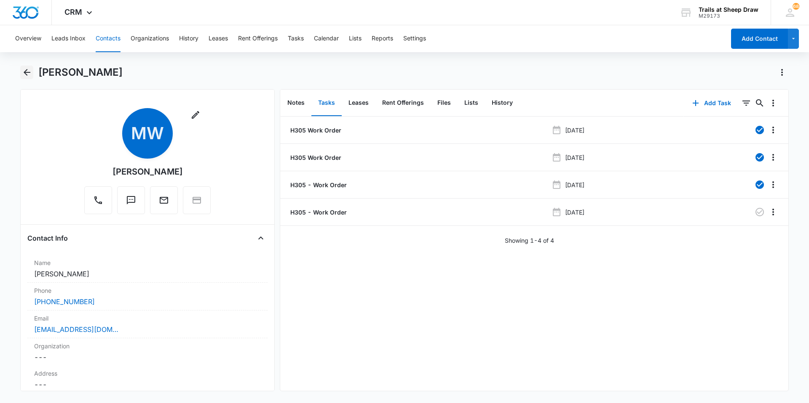
click at [28, 72] on icon "Back" at bounding box center [27, 72] width 7 height 7
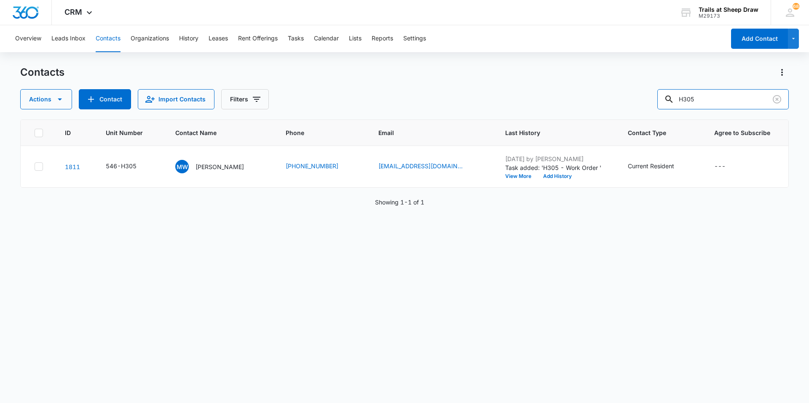
drag, startPoint x: 736, startPoint y: 98, endPoint x: 568, endPoint y: 103, distance: 168.1
click at [569, 103] on div "Actions Contact Import Contacts Filters H305" at bounding box center [404, 99] width 768 height 20
type input "Y303"
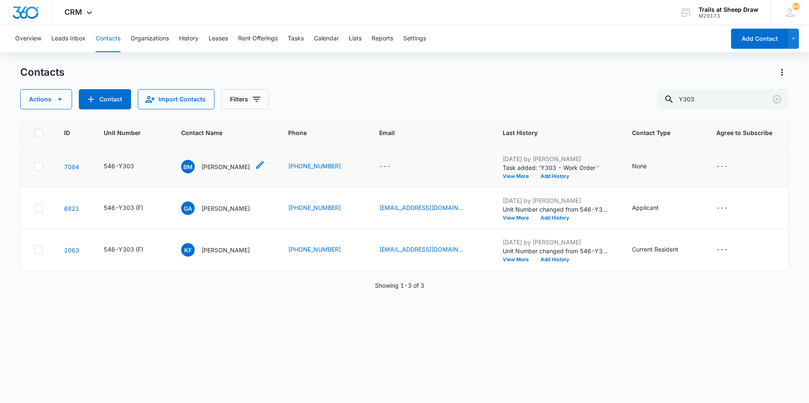
click at [227, 168] on p "[PERSON_NAME]" at bounding box center [225, 167] width 48 height 9
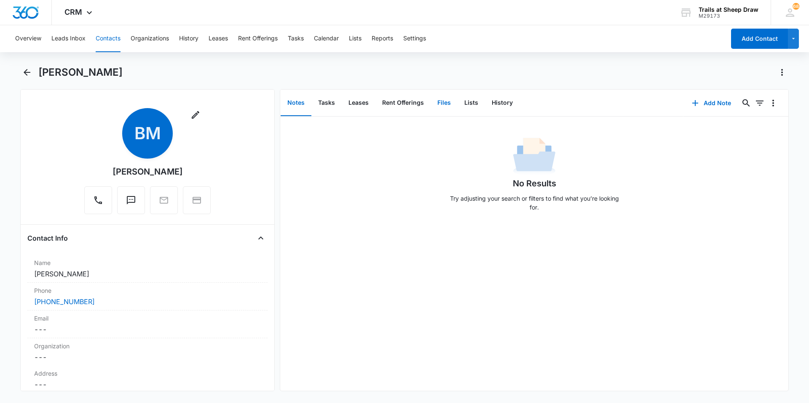
click at [448, 107] on button "Files" at bounding box center [443, 103] width 27 height 26
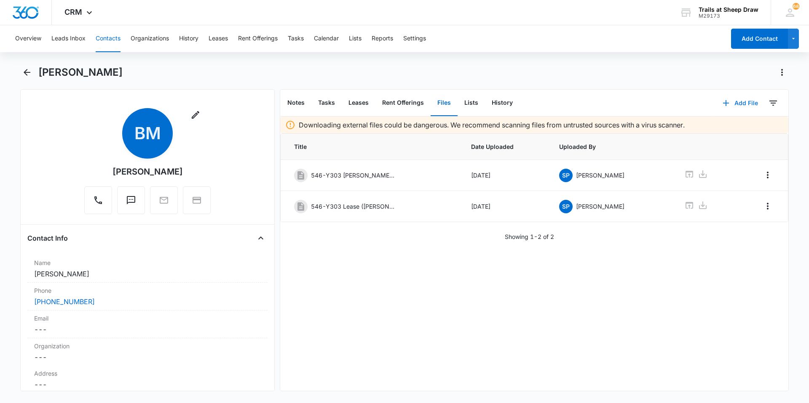
click at [729, 101] on button "Add File" at bounding box center [740, 103] width 52 height 20
click at [715, 125] on button "Upload Files" at bounding box center [734, 130] width 64 height 13
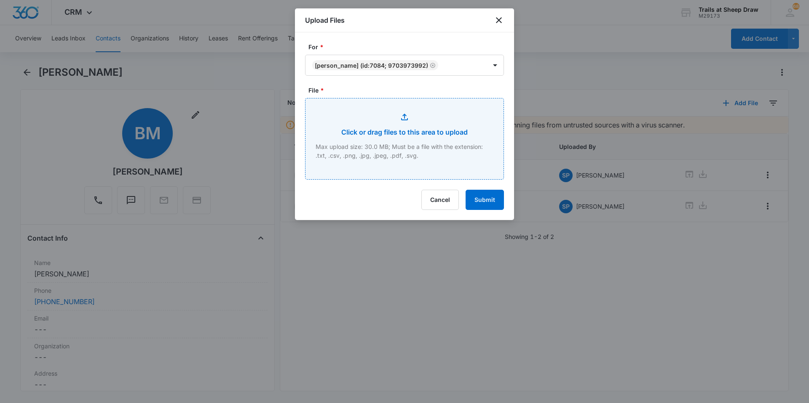
click at [396, 145] on input "File *" at bounding box center [404, 139] width 198 height 81
type input "C:\fakepath\546-Y303 Insurance.pdf"
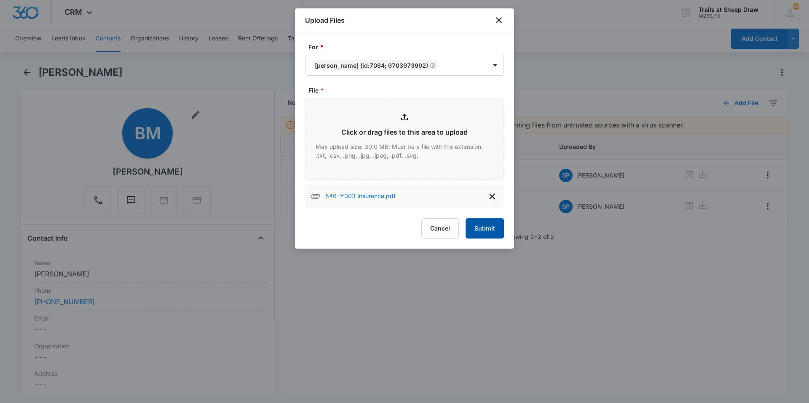
click at [486, 226] on button "Submit" at bounding box center [484, 229] width 38 height 20
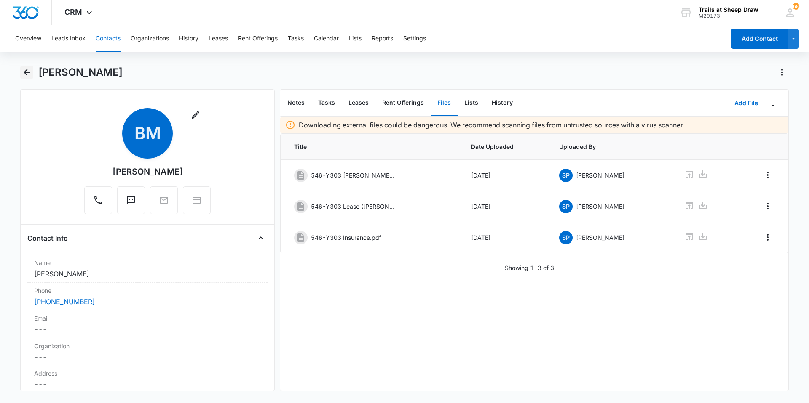
click at [30, 75] on icon "Back" at bounding box center [27, 72] width 10 height 10
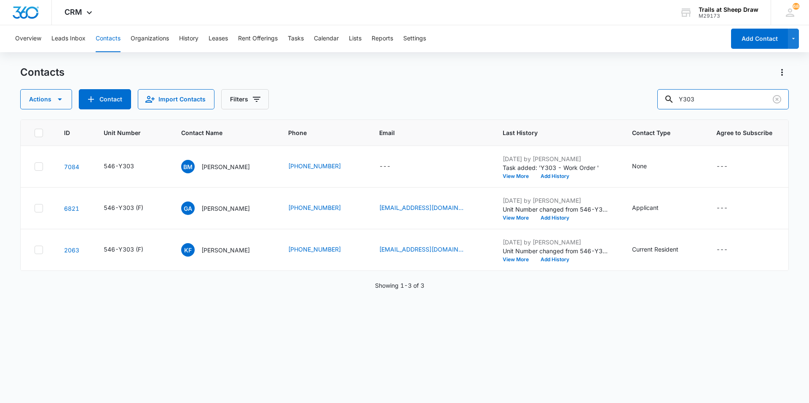
drag, startPoint x: 718, startPoint y: 97, endPoint x: 623, endPoint y: 120, distance: 97.9
click at [623, 120] on div "Contacts Actions Contact Import Contacts Filters Y303 ID Unit Number Contact Na…" at bounding box center [404, 234] width 768 height 337
type input "F304"
